Goal: Task Accomplishment & Management: Manage account settings

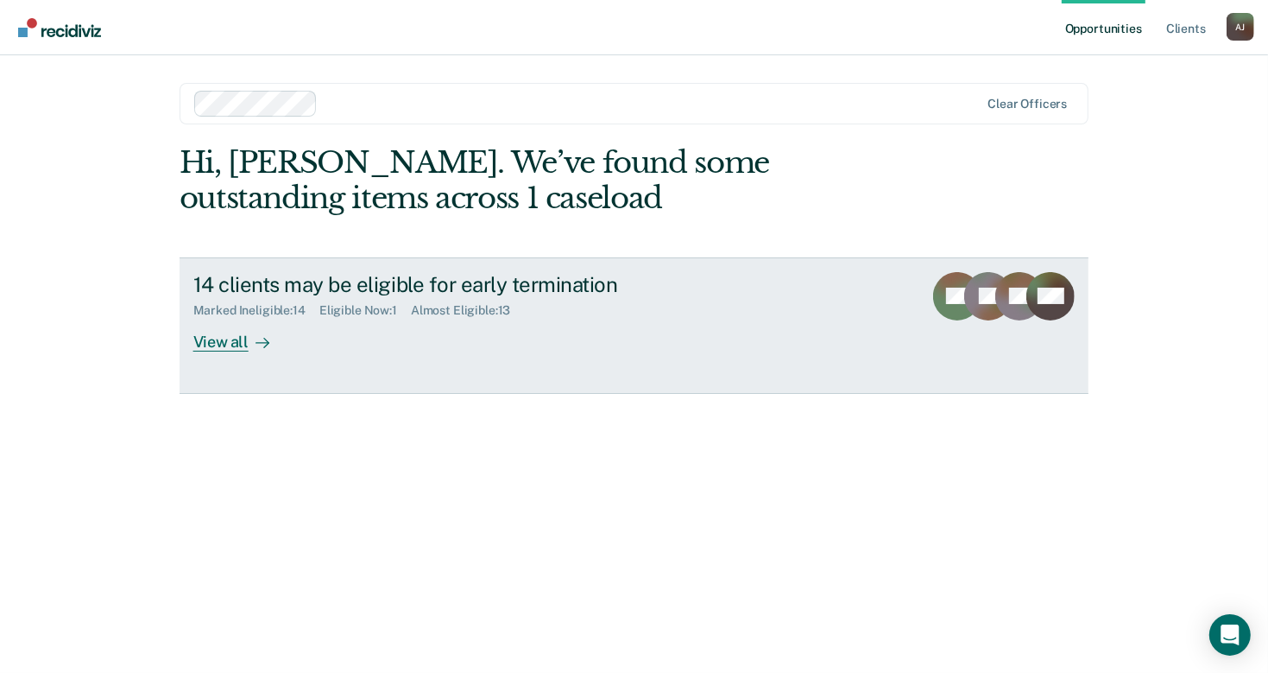
click at [209, 340] on div "View all" at bounding box center [241, 335] width 97 height 34
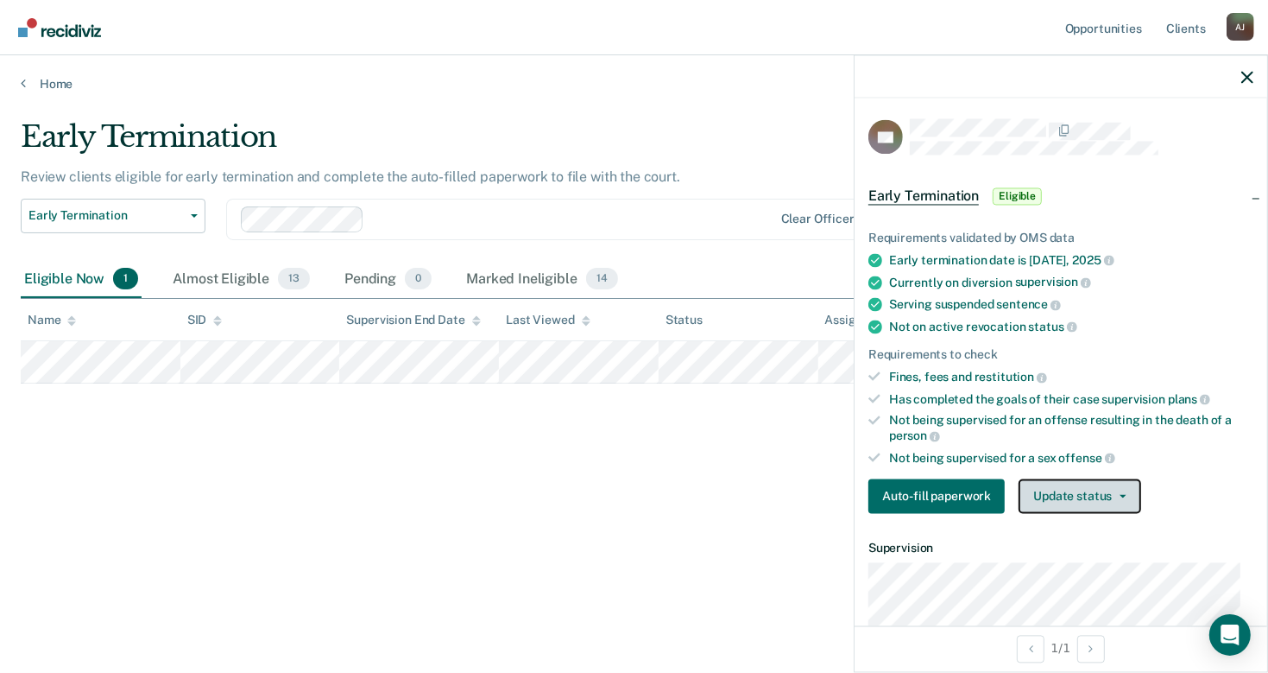
click at [1066, 499] on button "Update status" at bounding box center [1080, 496] width 122 height 35
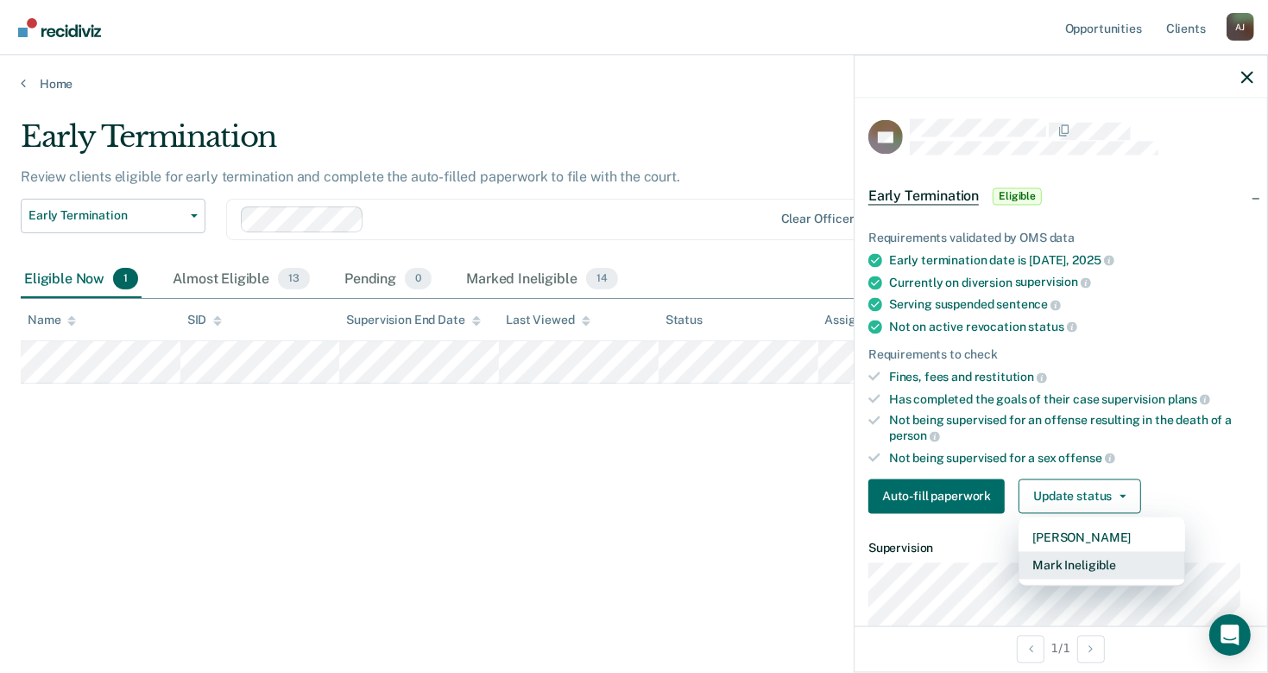
click at [1077, 554] on button "Mark Ineligible" at bounding box center [1102, 566] width 167 height 28
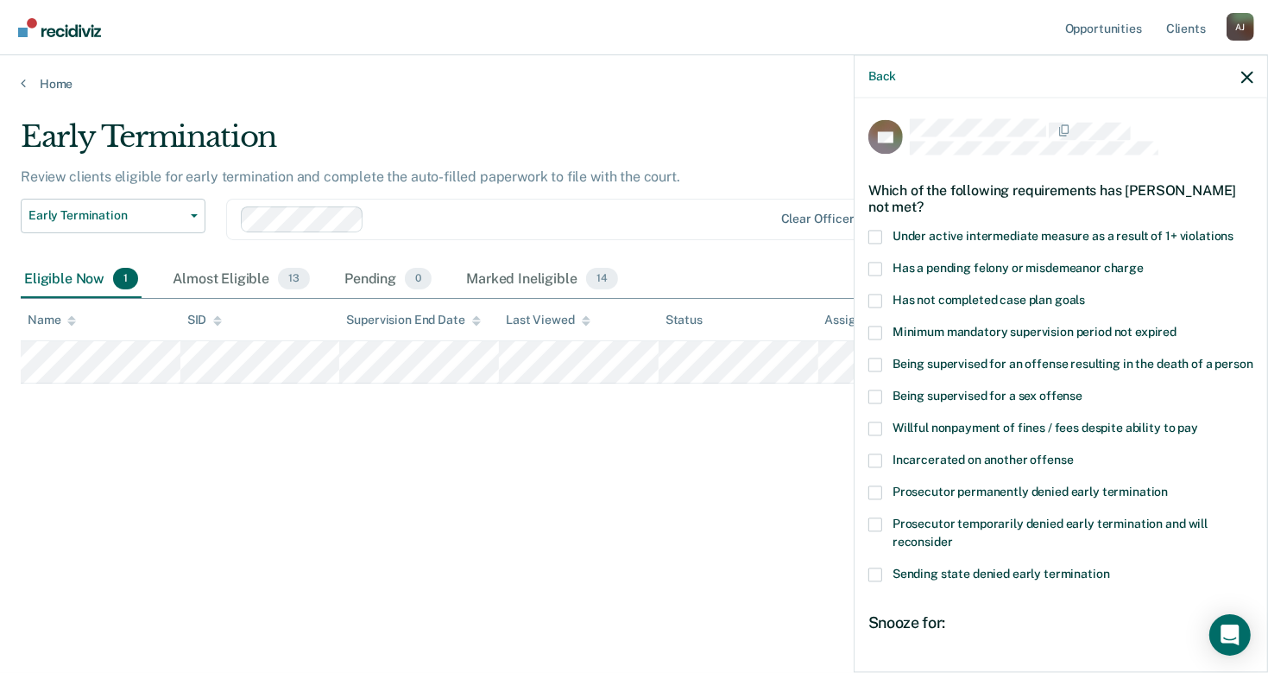
click at [881, 299] on span at bounding box center [876, 301] width 14 height 14
click at [1085, 294] on input "Has not completed case plan goals" at bounding box center [1085, 294] width 0 height 0
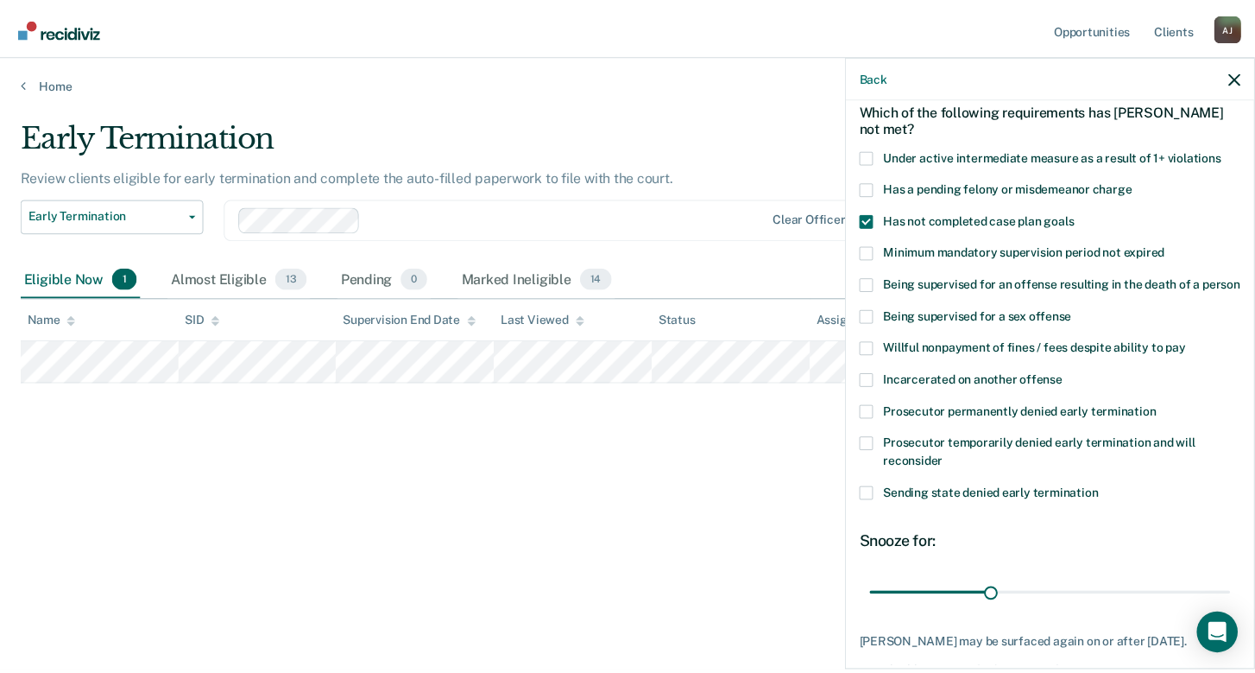
scroll to position [203, 0]
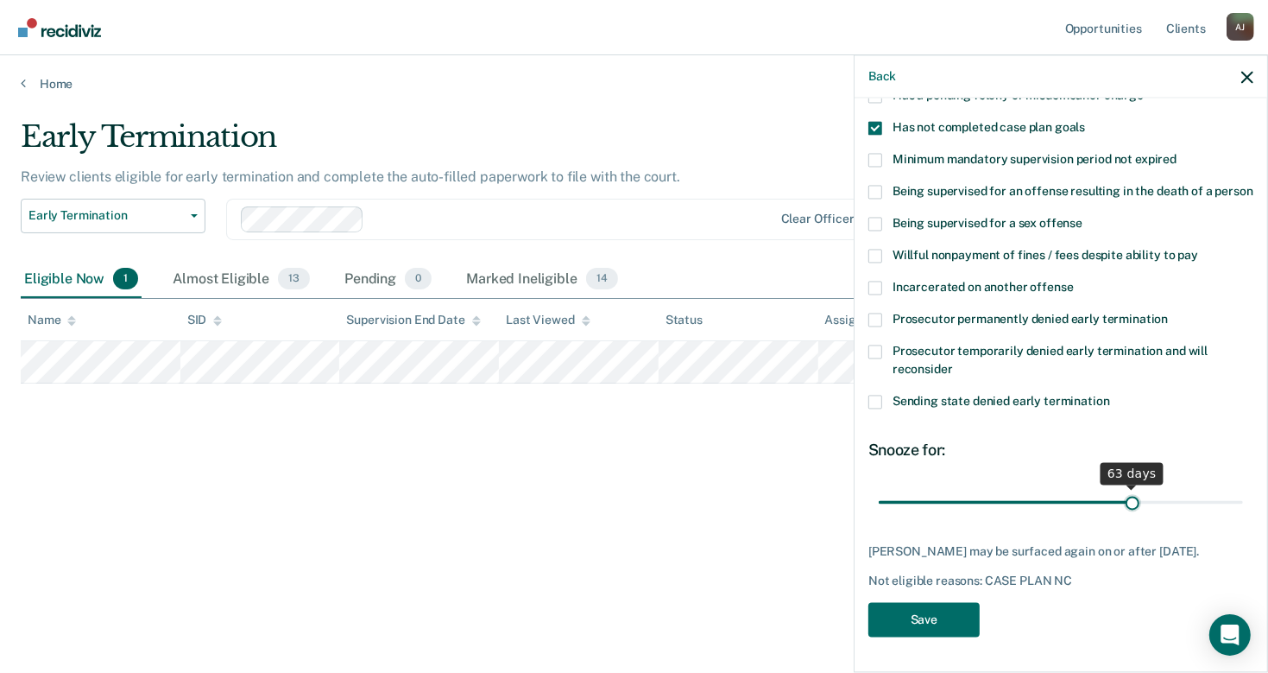
drag, startPoint x: 996, startPoint y: 491, endPoint x: 1122, endPoint y: 488, distance: 126.1
type input "63"
click at [1122, 488] on input "range" at bounding box center [1061, 502] width 364 height 30
click at [963, 619] on button "Save" at bounding box center [924, 619] width 111 height 35
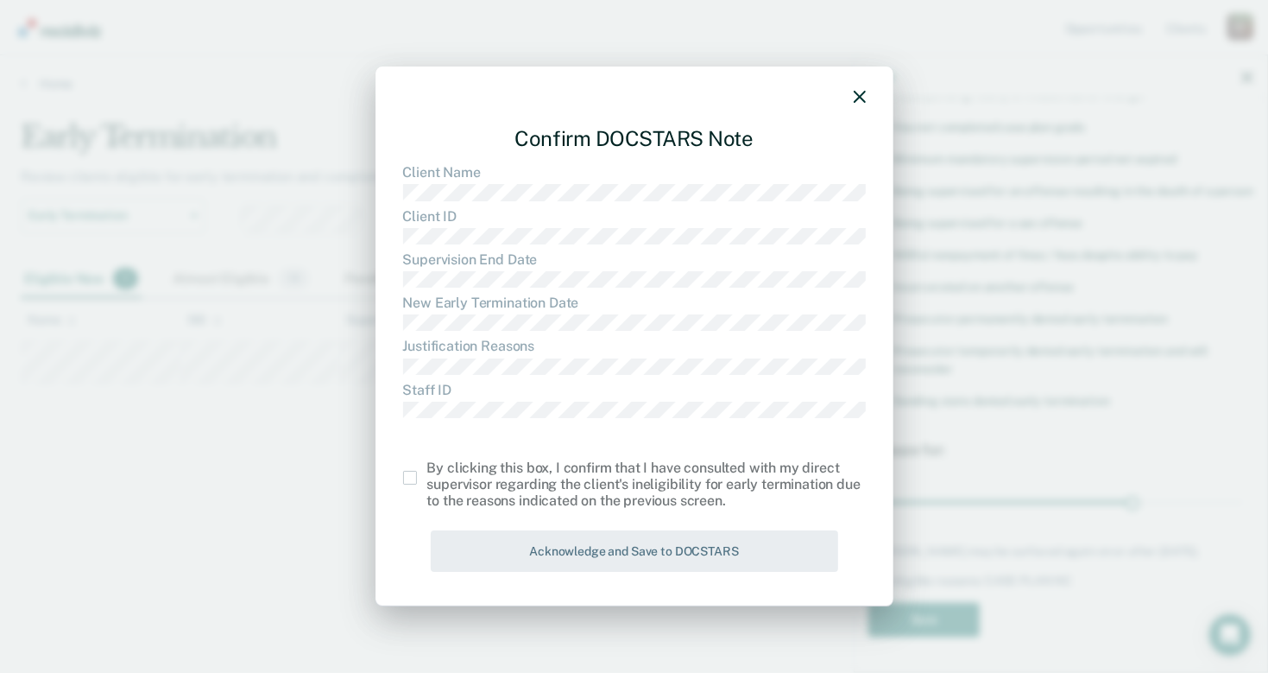
click at [407, 482] on span at bounding box center [410, 478] width 14 height 14
click at [427, 471] on input "checkbox" at bounding box center [427, 471] width 0 height 0
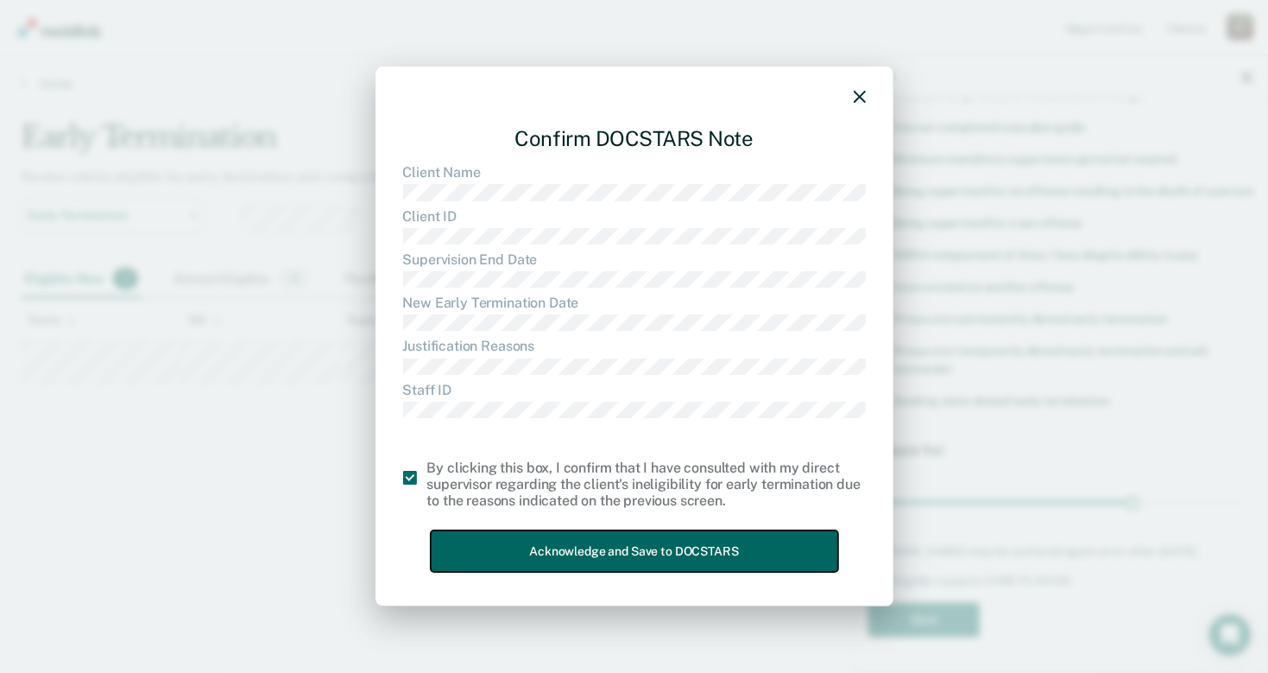
click at [483, 537] on button "Acknowledge and Save to DOCSTARS" at bounding box center [634, 551] width 407 height 42
